Goal: Navigation & Orientation: Find specific page/section

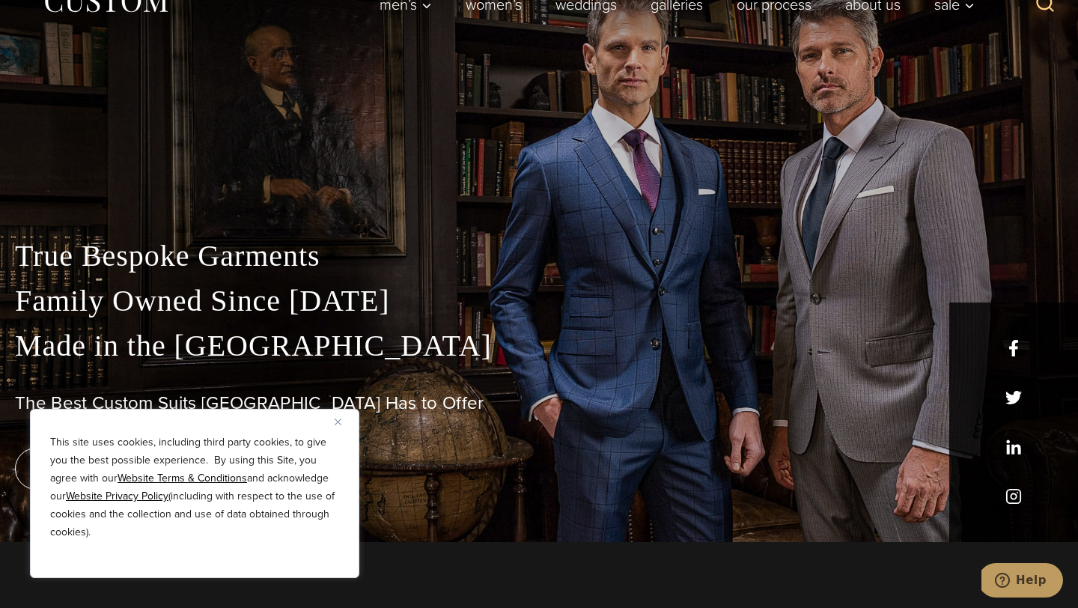
scroll to position [73, 0]
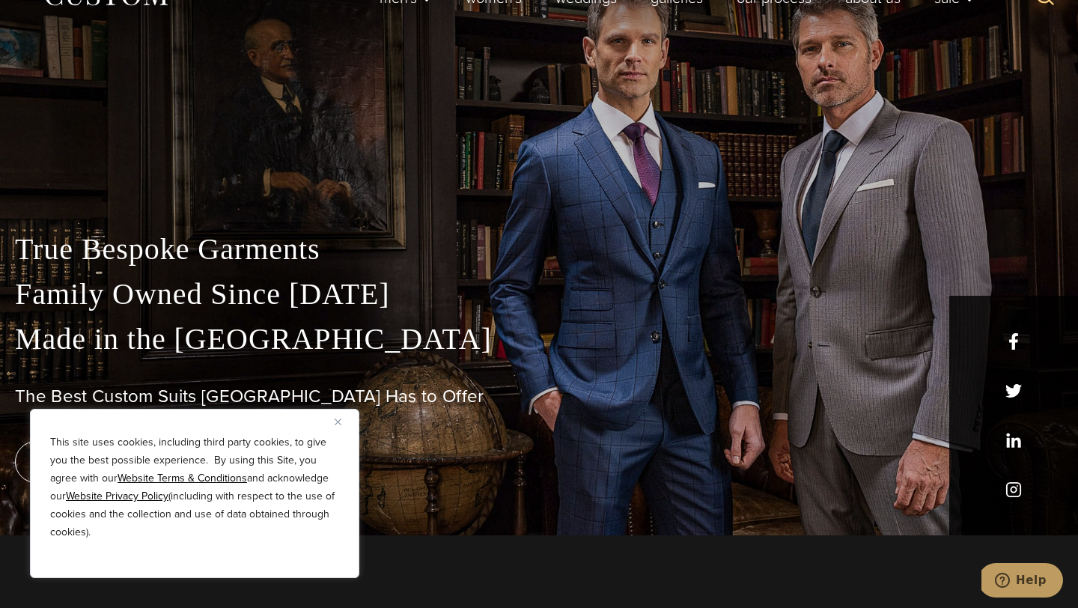
click at [339, 420] on img "Close" at bounding box center [338, 421] width 7 height 7
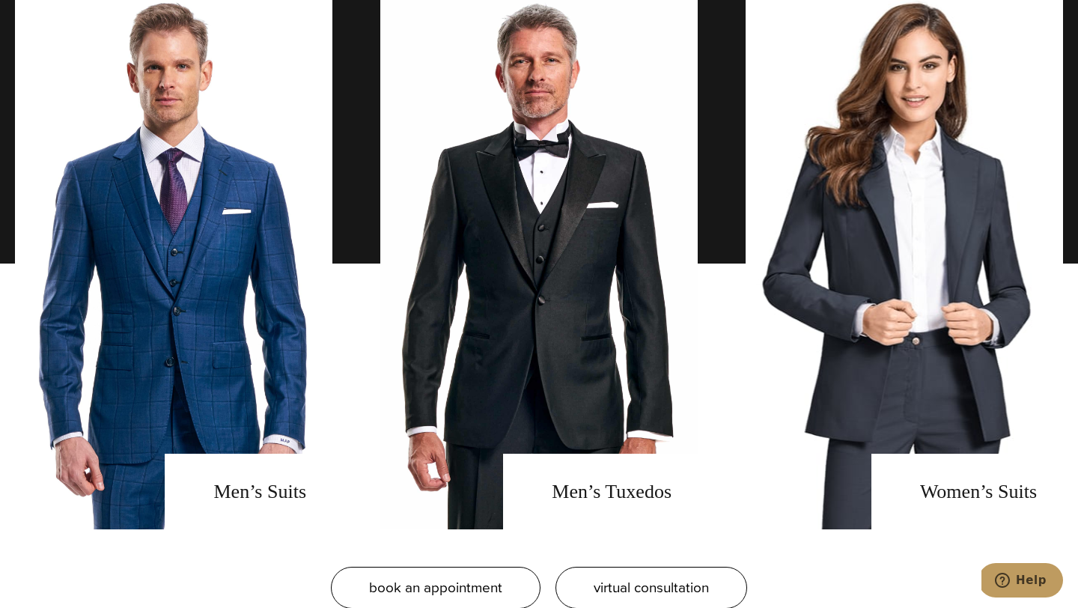
scroll to position [1117, 0]
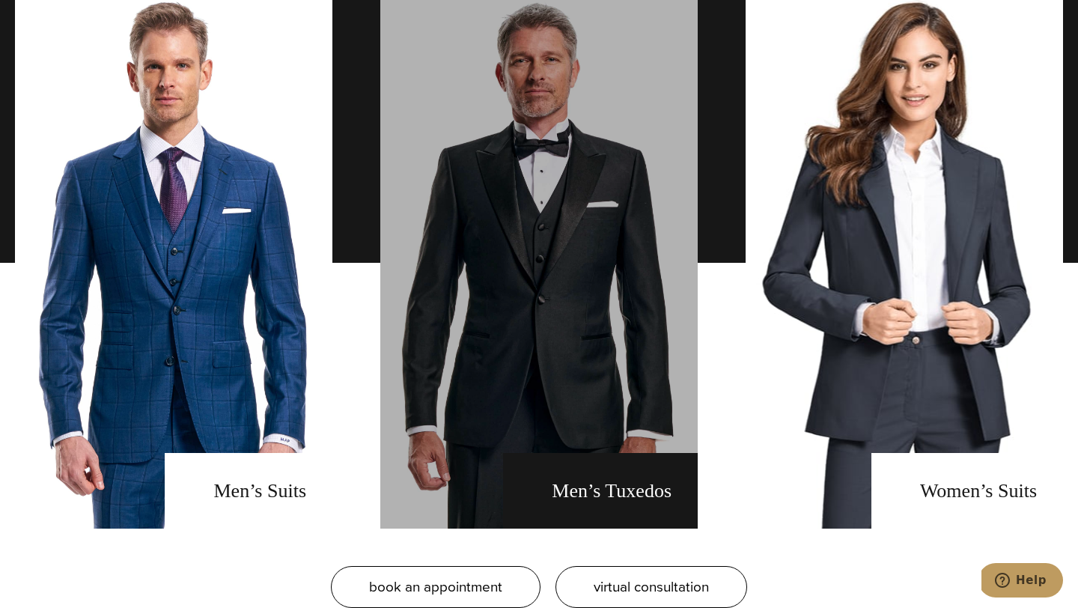
click at [622, 483] on link "men's tuxedos" at bounding box center [538, 262] width 317 height 531
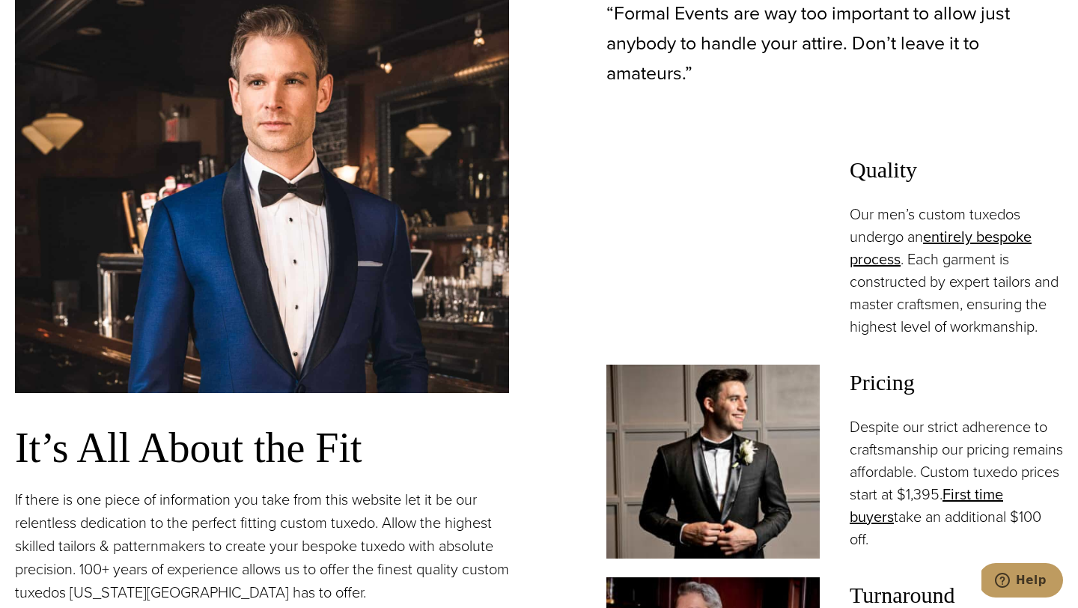
scroll to position [1163, 0]
